Goal: Task Accomplishment & Management: Use online tool/utility

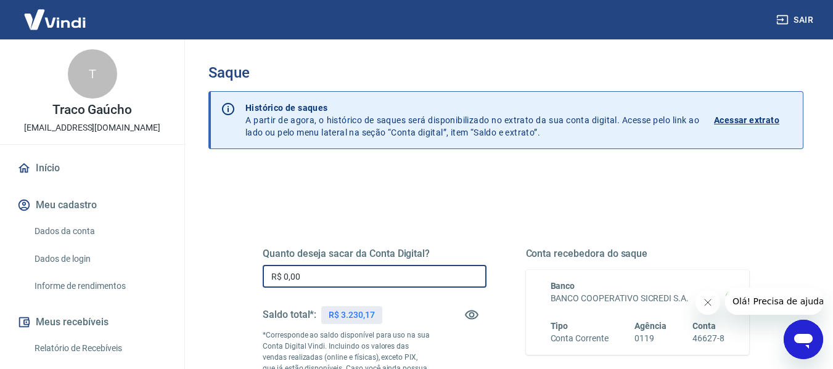
drag, startPoint x: 284, startPoint y: 277, endPoint x: 216, endPoint y: 274, distance: 67.9
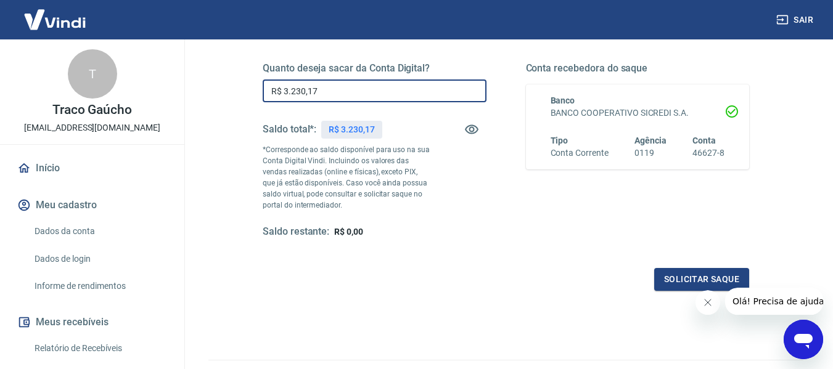
scroll to position [185, 0]
type input "R$ 3.230,17"
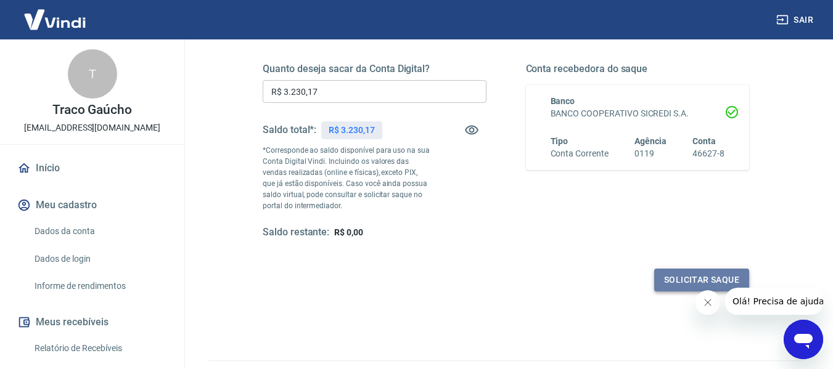
click at [681, 279] on button "Solicitar saque" at bounding box center [701, 280] width 95 height 23
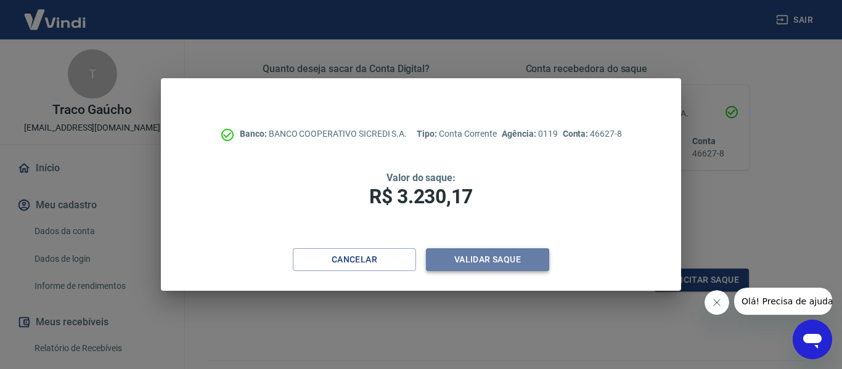
click at [470, 256] on button "Validar saque" at bounding box center [487, 259] width 123 height 23
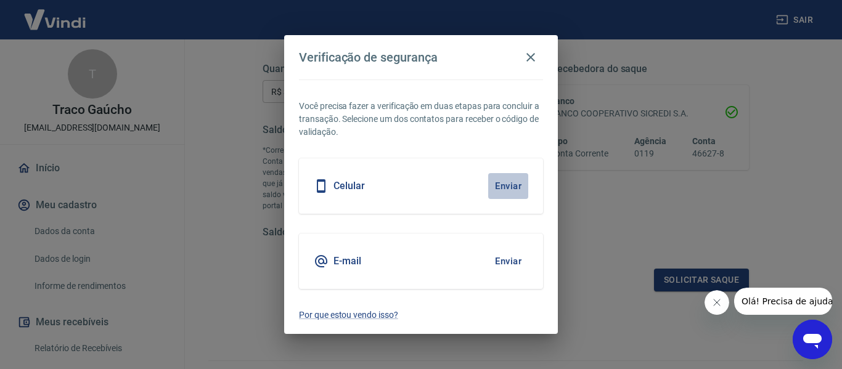
click at [501, 190] on button "Enviar" at bounding box center [508, 186] width 40 height 26
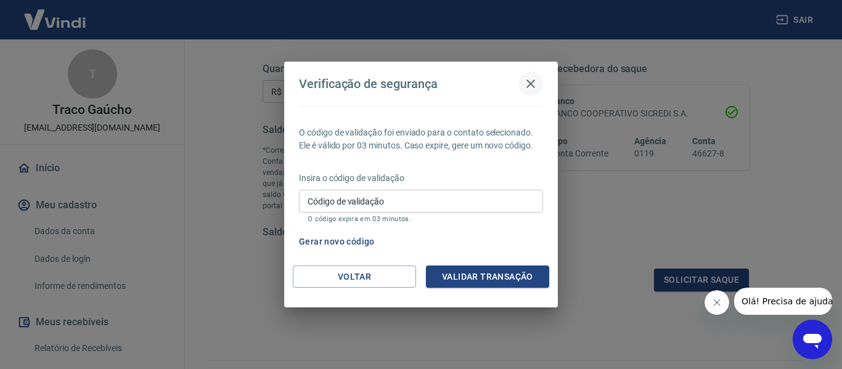
click at [529, 86] on icon "button" at bounding box center [530, 84] width 9 height 9
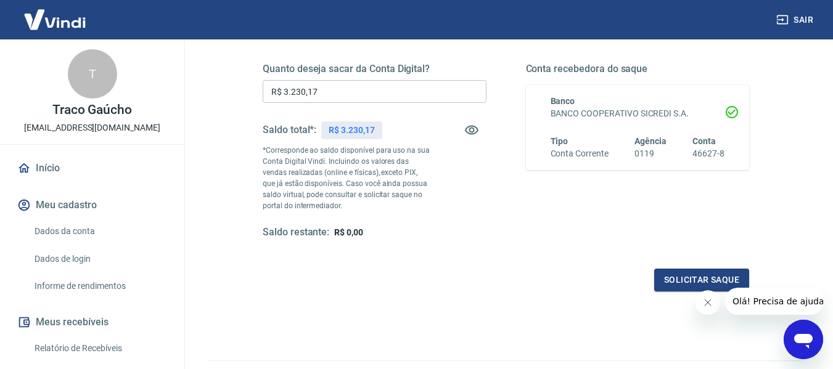
click at [544, 244] on div "Quanto deseja sacar da Conta Digital? R$ 3.230,17 ​ Saldo total*: R$ 3.230,17 *…" at bounding box center [506, 162] width 486 height 258
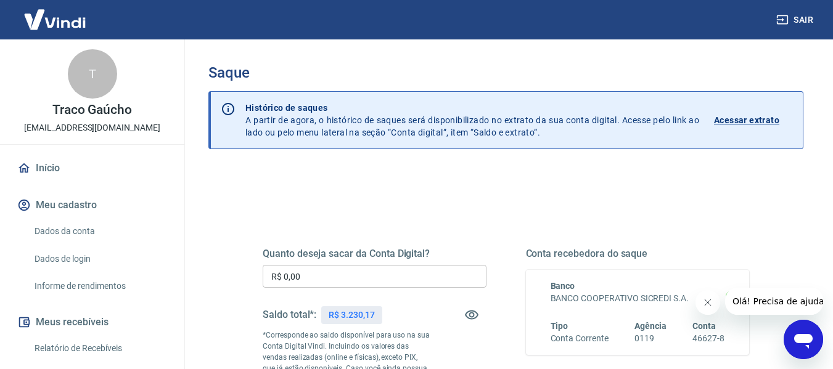
click at [338, 278] on input "R$ 0,00" at bounding box center [375, 276] width 224 height 23
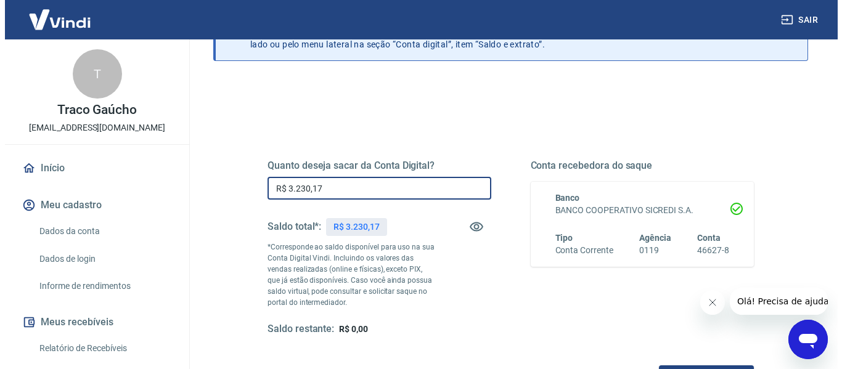
scroll to position [247, 0]
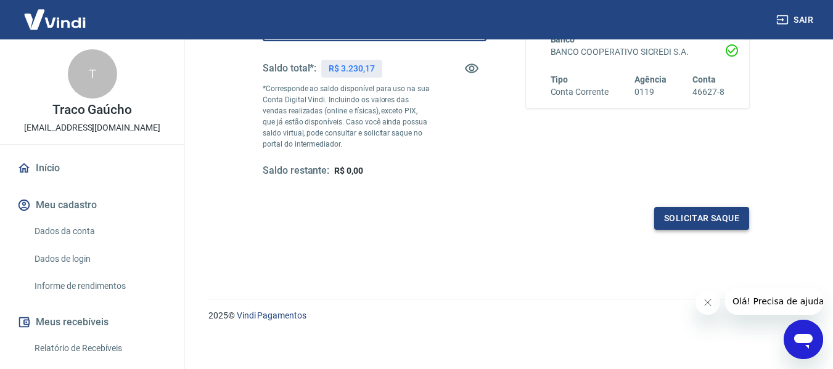
type input "R$ 3.230,17"
click at [710, 224] on button "Solicitar saque" at bounding box center [701, 218] width 95 height 23
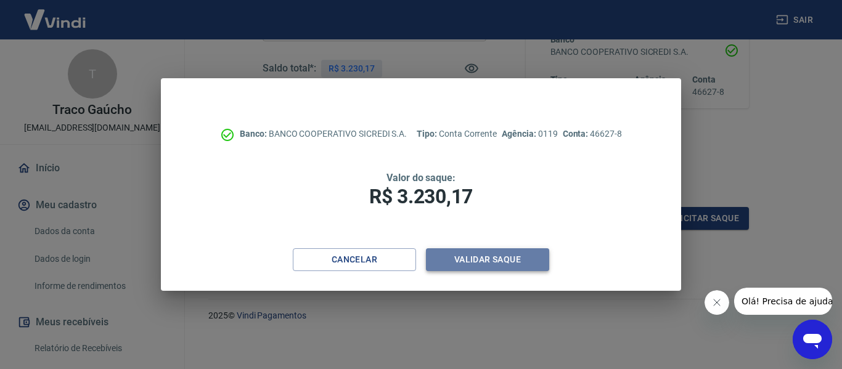
click at [467, 261] on button "Validar saque" at bounding box center [487, 259] width 123 height 23
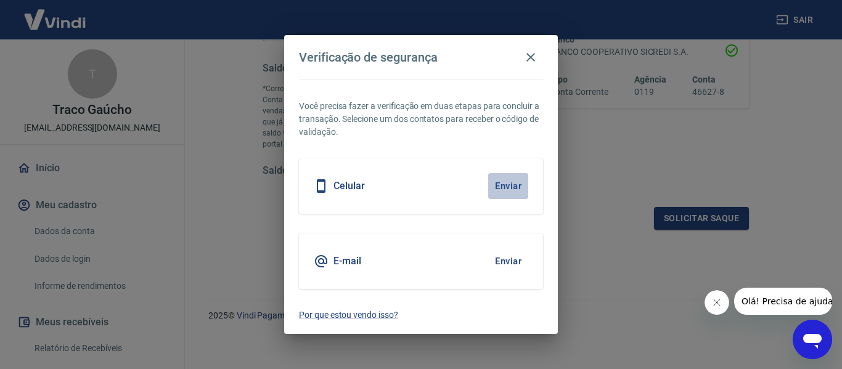
click at [514, 185] on button "Enviar" at bounding box center [508, 186] width 40 height 26
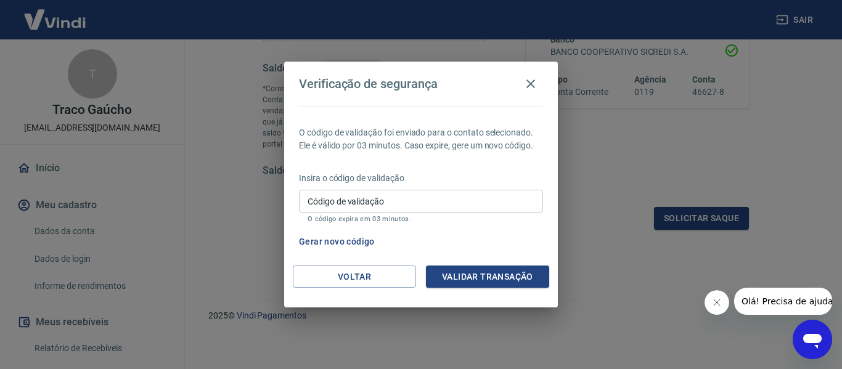
click at [360, 234] on button "Gerar novo código" at bounding box center [337, 242] width 86 height 23
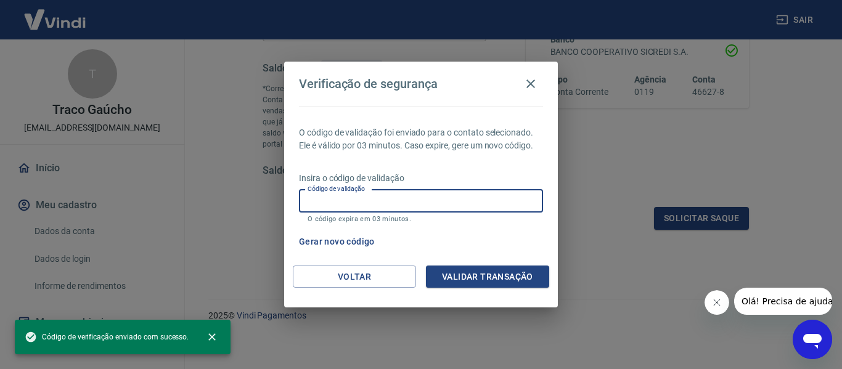
click at [432, 203] on input "Código de validação" at bounding box center [421, 201] width 244 height 23
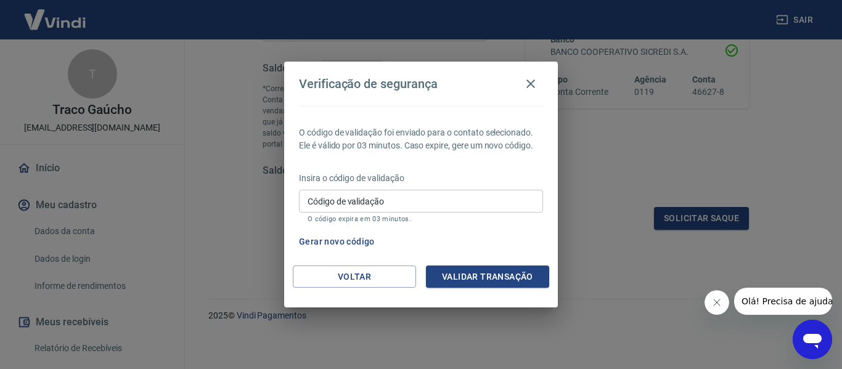
click at [478, 228] on div "O código de validação foi enviado para o contato selecionado. Ele é válido por …" at bounding box center [421, 186] width 274 height 160
click at [536, 83] on icon "button" at bounding box center [530, 83] width 15 height 15
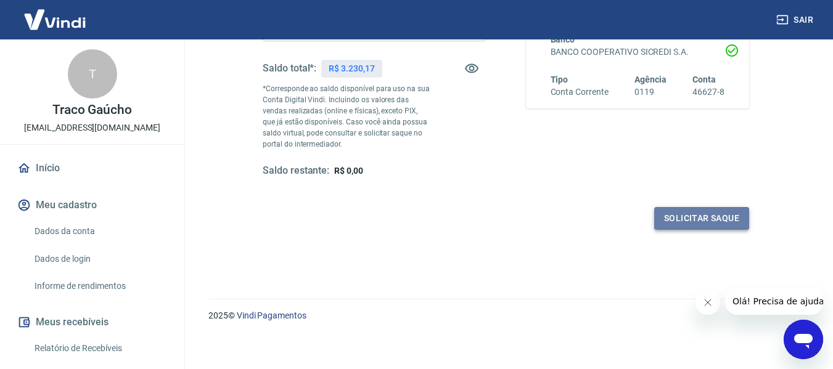
click at [696, 223] on button "Solicitar saque" at bounding box center [701, 218] width 95 height 23
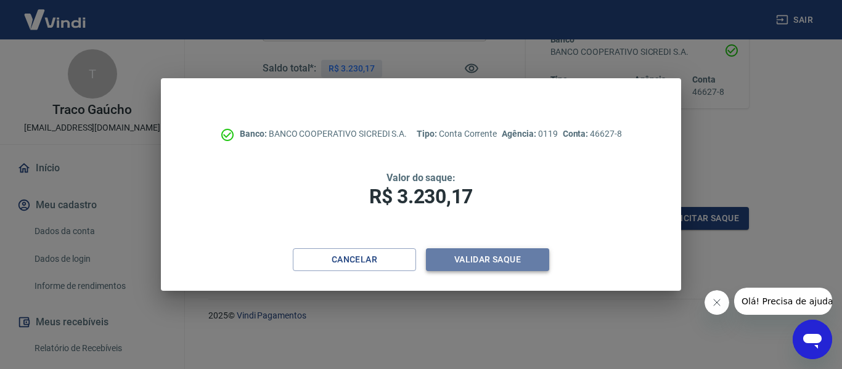
click at [454, 258] on button "Validar saque" at bounding box center [487, 259] width 123 height 23
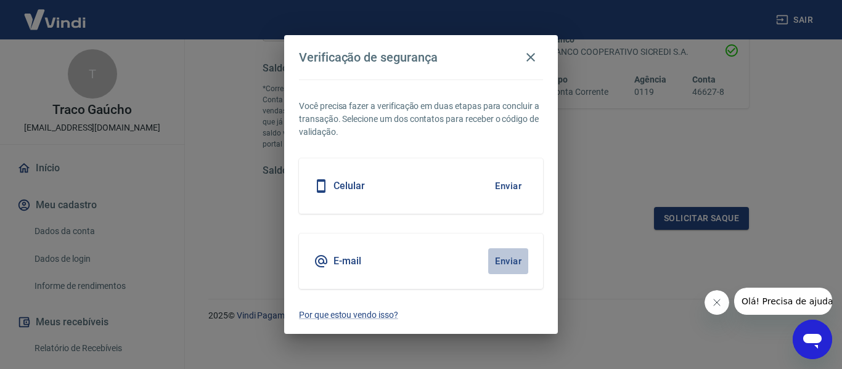
click at [497, 261] on button "Enviar" at bounding box center [508, 261] width 40 height 26
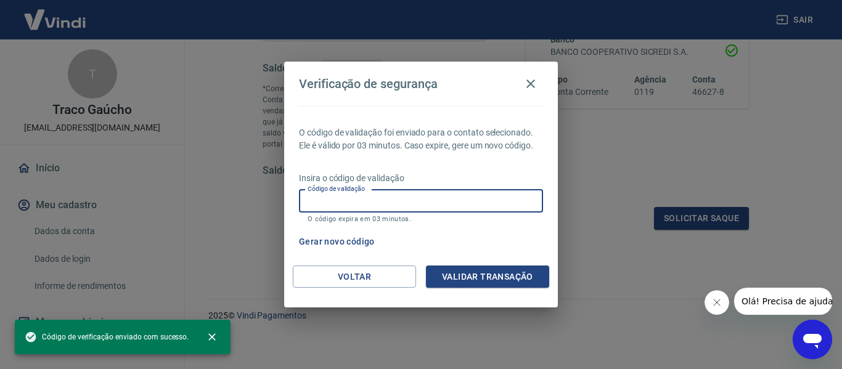
click at [401, 199] on input "Código de validação" at bounding box center [421, 201] width 244 height 23
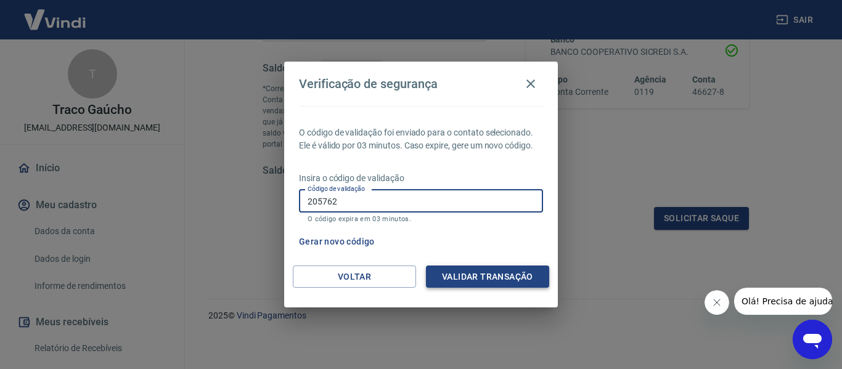
type input "205762"
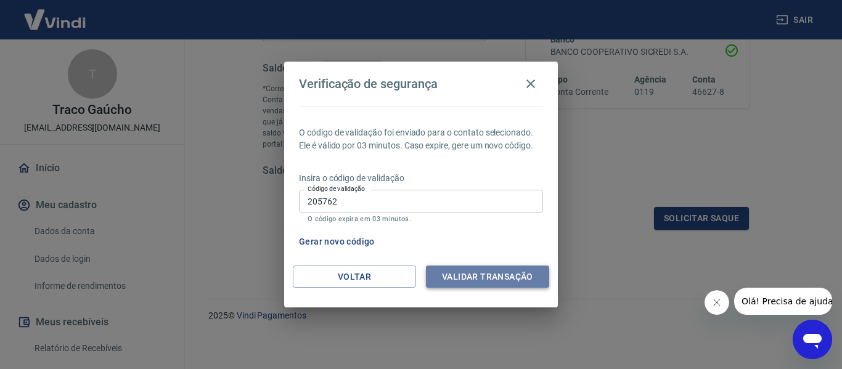
click at [526, 271] on button "Validar transação" at bounding box center [487, 277] width 123 height 23
